Goal: Task Accomplishment & Management: Manage account settings

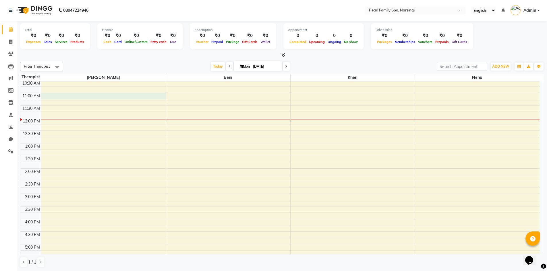
click at [56, 95] on div "6:00 AM 6:30 AM 7:00 AM 7:30 AM 8:00 AM 8:30 AM 9:00 AM 9:30 AM 10:00 AM 10:30 …" at bounding box center [279, 169] width 519 height 404
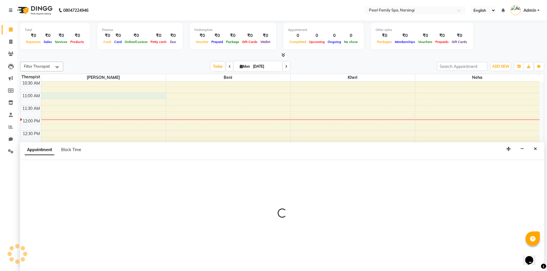
select select "86778"
select select "660"
select select "tentative"
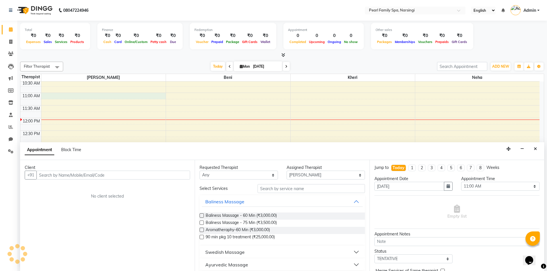
scroll to position [0, 0]
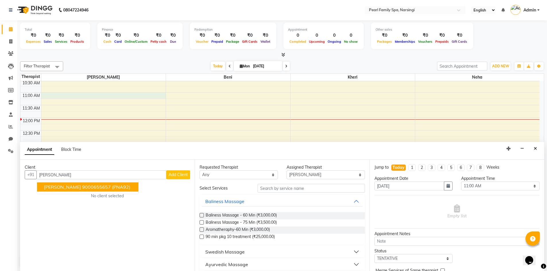
click at [57, 189] on span "[PERSON_NAME]" at bounding box center [62, 187] width 37 height 6
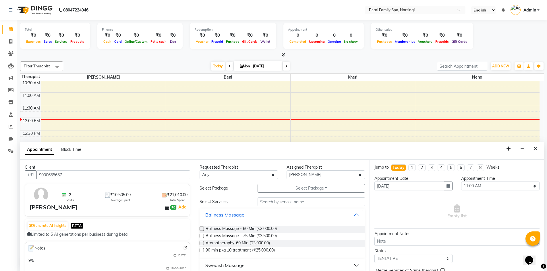
type input "9000655657"
click at [202, 228] on label at bounding box center [202, 229] width 4 height 4
click at [202, 228] on input "checkbox" at bounding box center [202, 230] width 4 height 4
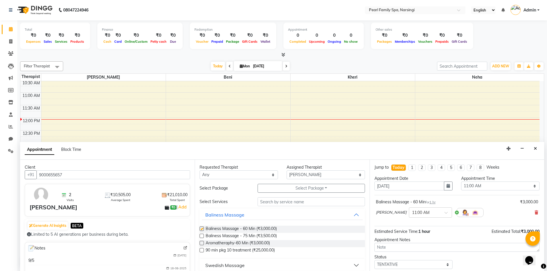
checkbox input "false"
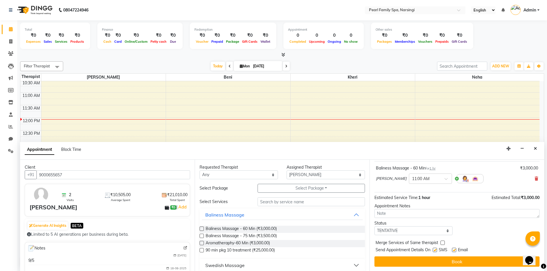
scroll to position [34, 0]
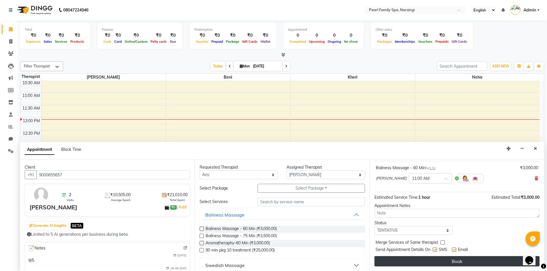
click at [416, 261] on button "Book" at bounding box center [457, 262] width 165 height 10
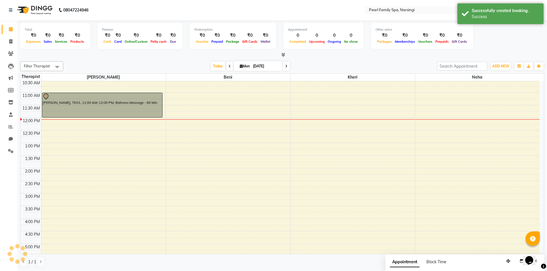
scroll to position [0, 0]
click at [55, 119] on div "6:00 AM 6:30 AM 7:00 AM 7:30 AM 8:00 AM 8:30 AM 9:00 AM 9:30 AM 10:00 AM 10:30 …" at bounding box center [279, 169] width 519 height 404
select select "86778"
select select "720"
select select "tentative"
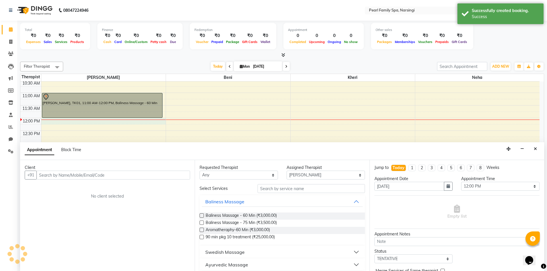
scroll to position [0, 0]
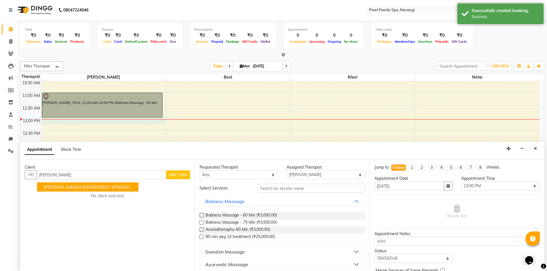
click at [50, 185] on span "[PERSON_NAME]" at bounding box center [62, 187] width 37 height 6
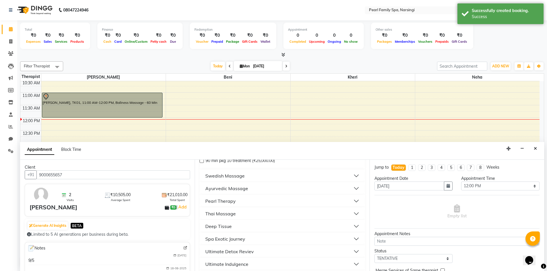
scroll to position [115, 0]
type input "9000655657"
click at [232, 240] on ngb-accordion "Baliness Massage Baliness Massage - 60 Min (₹3,000.00) Baliness Massage - 75 Mi…" at bounding box center [282, 233] width 165 height 278
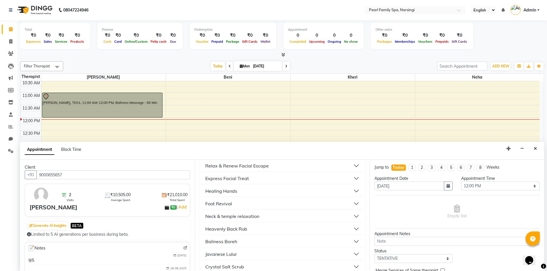
scroll to position [220, 0]
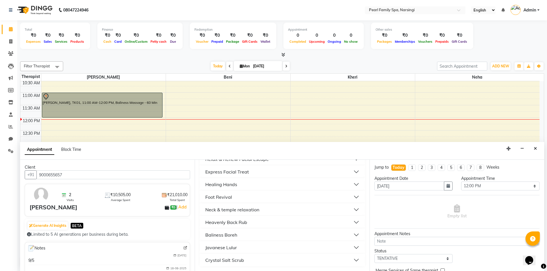
click at [217, 184] on div "Healing Hands" at bounding box center [221, 184] width 32 height 7
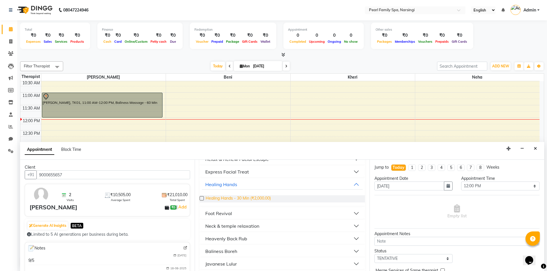
click at [212, 199] on span "Healing Hands - 30 Min (₹2,000.00)" at bounding box center [238, 199] width 65 height 7
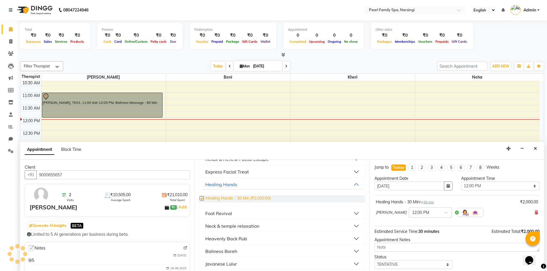
checkbox input "false"
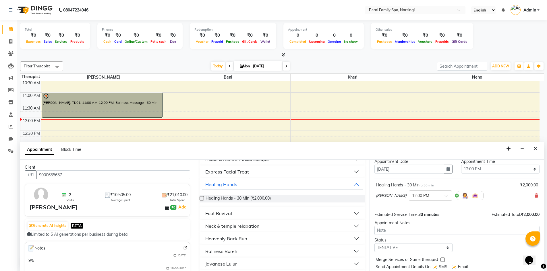
scroll to position [34, 0]
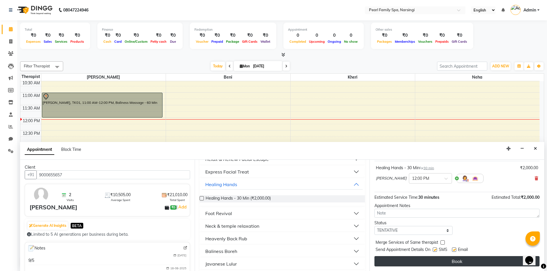
click at [403, 261] on button "Book" at bounding box center [457, 262] width 165 height 10
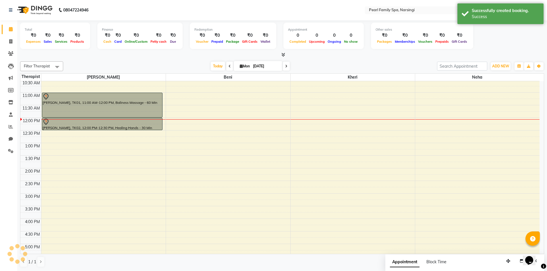
scroll to position [0, 0]
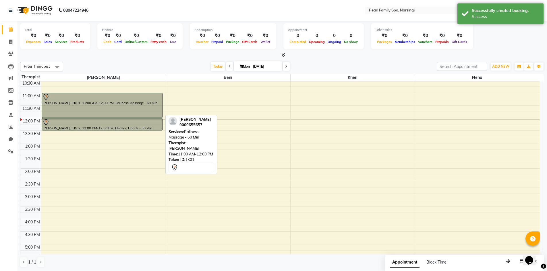
click at [138, 107] on div "[PERSON_NAME], TK01, 11:00 AM-12:00 PM, Baliness Massage - 60 Min" at bounding box center [102, 105] width 120 height 24
select select "7"
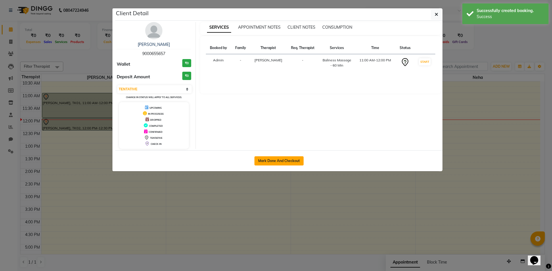
click at [284, 158] on button "Mark Done And Checkout" at bounding box center [278, 161] width 49 height 9
select select "service"
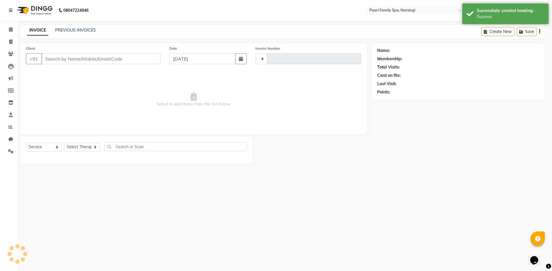
type input "0301"
select select "6217"
type input "9000655657"
select select "86778"
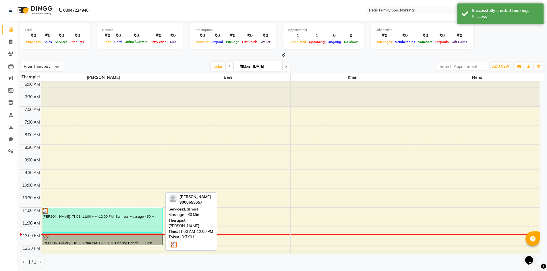
scroll to position [57, 0]
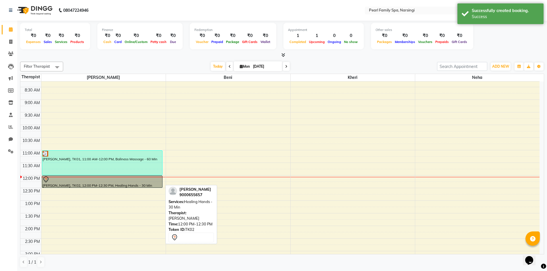
click at [78, 180] on div at bounding box center [102, 179] width 119 height 7
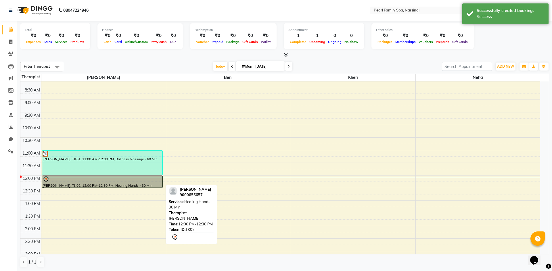
select select "7"
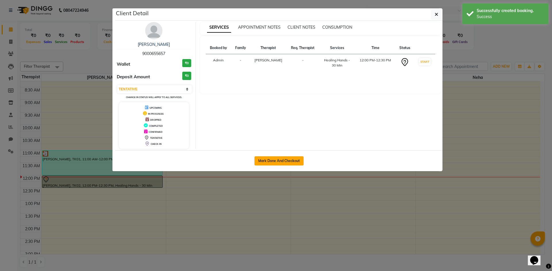
click at [258, 158] on button "Mark Done And Checkout" at bounding box center [278, 161] width 49 height 9
select select "6217"
select select "service"
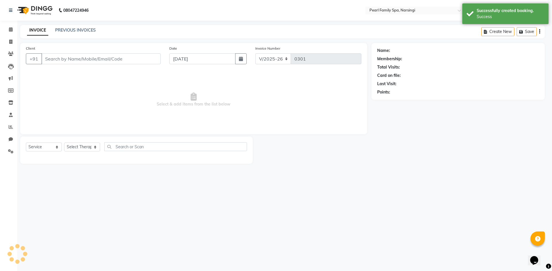
select select "3"
type input "9000655657"
select select "86778"
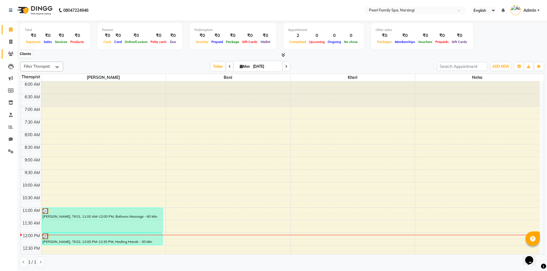
click at [9, 54] on icon at bounding box center [10, 54] width 5 height 4
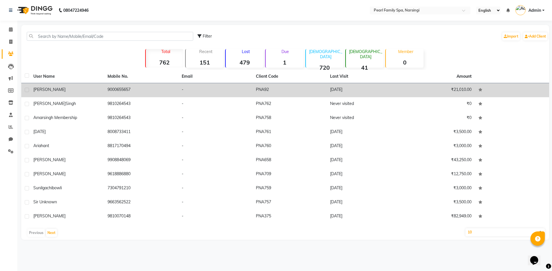
click at [62, 88] on div "[PERSON_NAME]" at bounding box center [66, 90] width 67 height 6
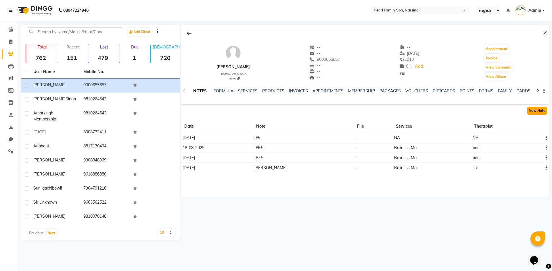
click at [539, 111] on button "New Note" at bounding box center [537, 111] width 20 height 8
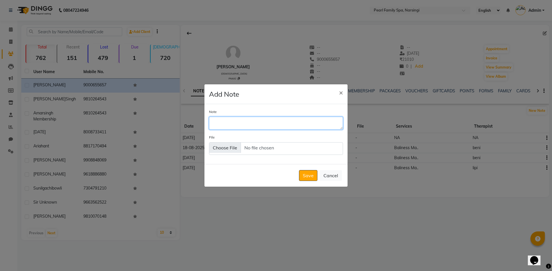
click at [252, 124] on textarea "Note" at bounding box center [276, 123] width 134 height 13
click at [325, 177] on button "Cancel" at bounding box center [330, 175] width 22 height 11
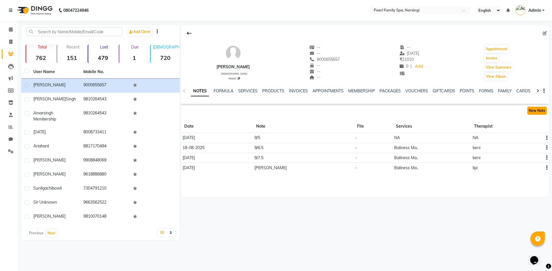
click at [542, 113] on button "New Note" at bounding box center [537, 111] width 20 height 8
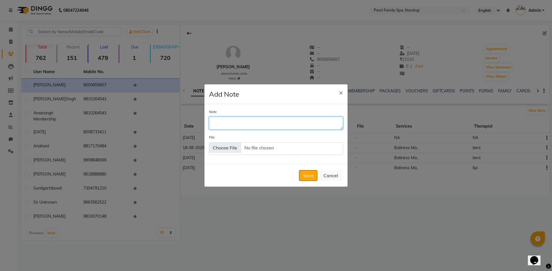
click at [292, 122] on textarea "Note" at bounding box center [276, 123] width 134 height 13
type textarea "9/3.5"
click at [307, 171] on button "Save" at bounding box center [308, 175] width 18 height 11
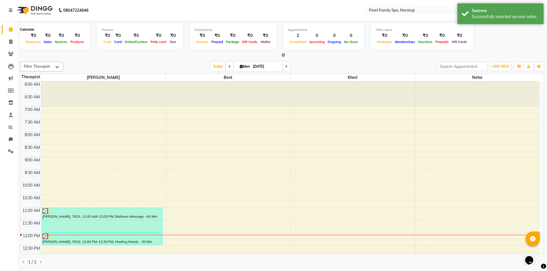
click at [13, 31] on icon at bounding box center [11, 29] width 4 height 4
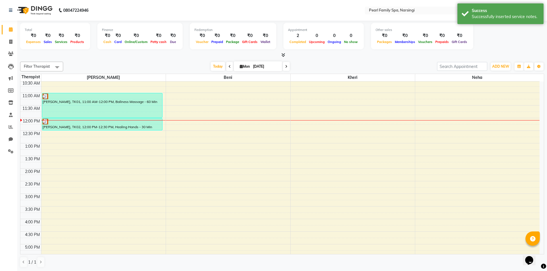
scroll to position [86, 0]
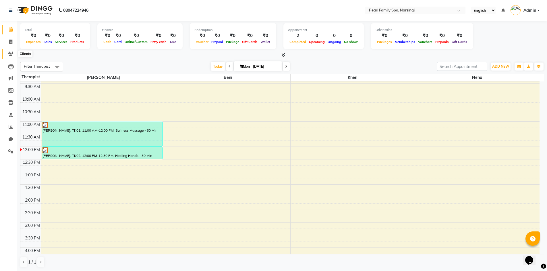
click at [7, 55] on span at bounding box center [11, 54] width 10 height 7
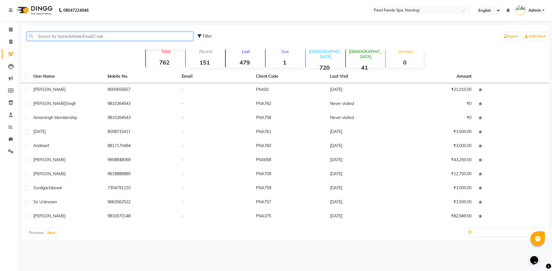
click at [65, 36] on input "text" at bounding box center [110, 36] width 166 height 9
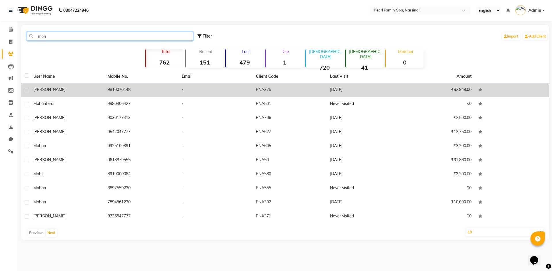
type input "moh"
click at [77, 92] on div "[PERSON_NAME]" at bounding box center [66, 90] width 67 height 6
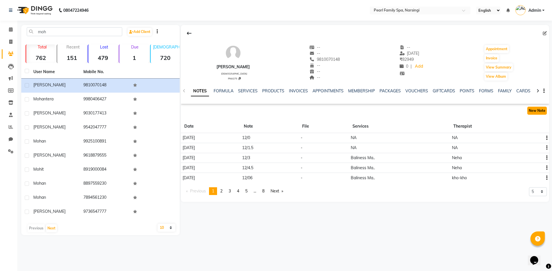
click at [538, 109] on button "New Note" at bounding box center [537, 111] width 20 height 8
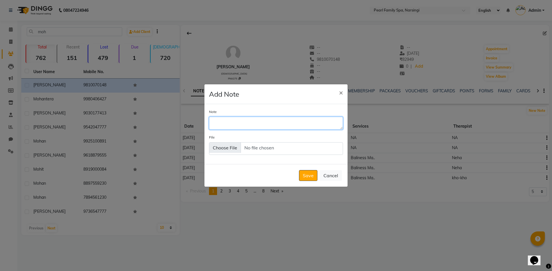
click at [291, 122] on textarea "Note" at bounding box center [276, 123] width 134 height 13
click at [259, 122] on textarea "10/10(he renew for 12750)" at bounding box center [276, 123] width 134 height 13
click at [301, 129] on textarea "10/10(he renew for 12,750)" at bounding box center [276, 123] width 134 height 13
type textarea "10/10(he renew for 12,750) balance will b 10/8.5"
click at [314, 175] on button "Save" at bounding box center [308, 175] width 18 height 11
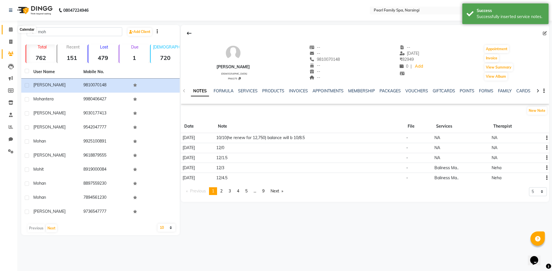
click at [8, 32] on span at bounding box center [11, 29] width 10 height 7
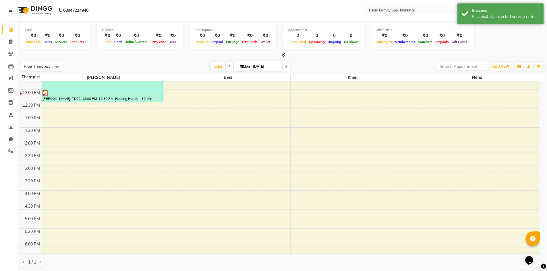
scroll to position [144, 0]
click at [167, 93] on div "6:00 AM 6:30 AM 7:00 AM 7:30 AM 8:00 AM 8:30 AM 9:00 AM 9:30 AM 10:00 AM 10:30 …" at bounding box center [279, 140] width 519 height 404
select select "87640"
select select "tentative"
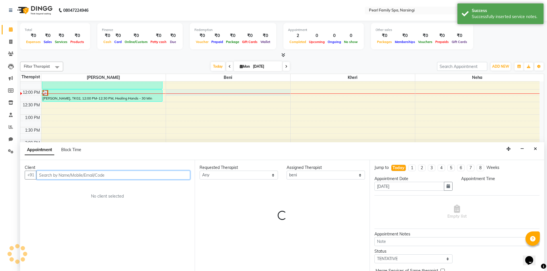
scroll to position [0, 0]
select select "720"
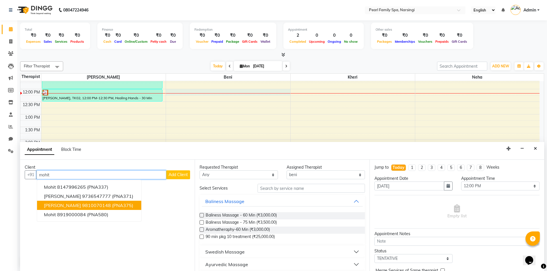
click at [99, 206] on ngb-highlight "9810070148" at bounding box center [96, 206] width 29 height 6
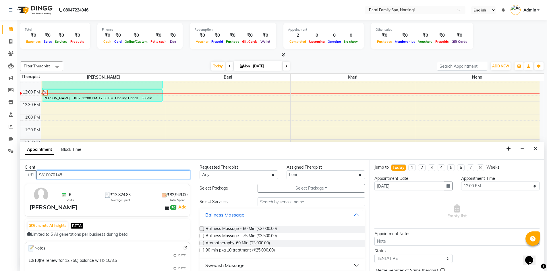
type input "9810070148"
click at [202, 229] on label at bounding box center [202, 229] width 4 height 4
click at [202, 229] on input "checkbox" at bounding box center [202, 230] width 4 height 4
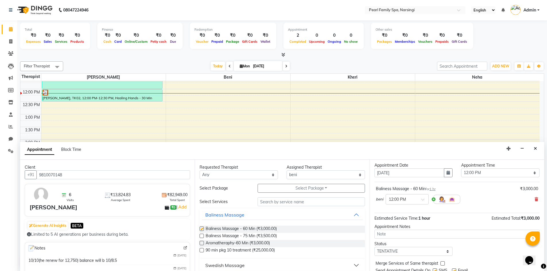
checkbox input "false"
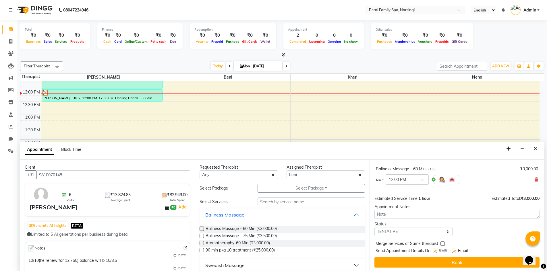
scroll to position [34, 0]
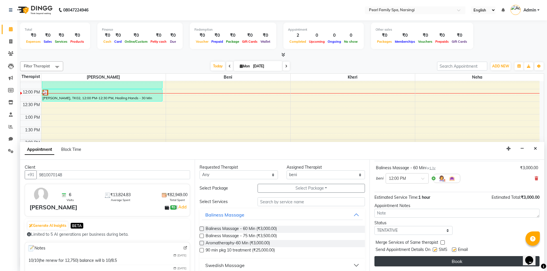
click at [411, 263] on button "Book" at bounding box center [457, 262] width 165 height 10
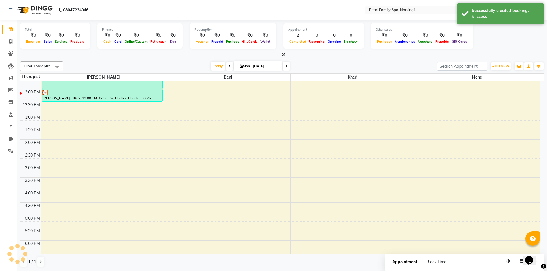
scroll to position [0, 0]
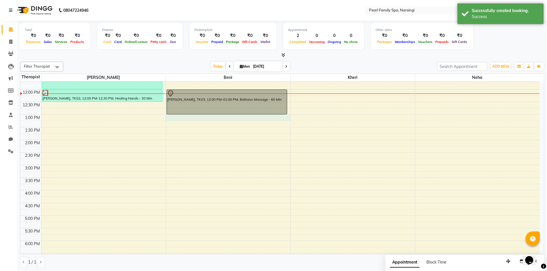
click at [170, 115] on div "6:00 AM 6:30 AM 7:00 AM 7:30 AM 8:00 AM 8:30 AM 9:00 AM 9:30 AM 10:00 AM 10:30 …" at bounding box center [279, 140] width 519 height 404
select select "87640"
select select "780"
select select "tentative"
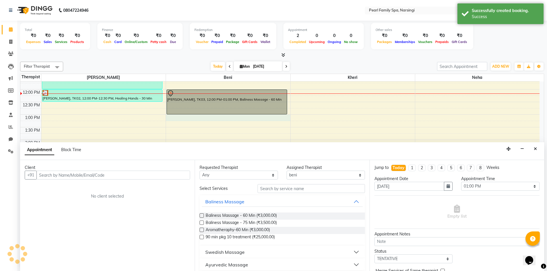
scroll to position [0, 0]
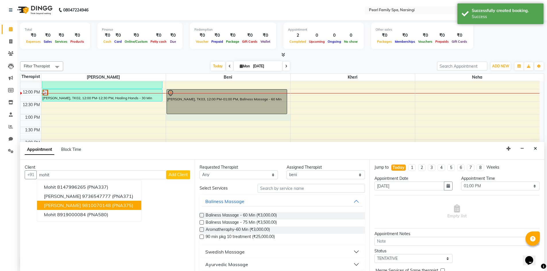
click at [88, 206] on ngb-highlight "9810070148" at bounding box center [96, 206] width 29 height 6
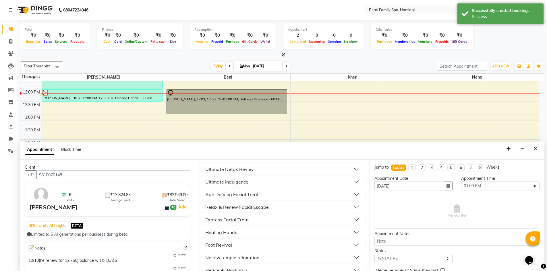
scroll to position [172, 0]
type input "9810070148"
drag, startPoint x: 210, startPoint y: 232, endPoint x: 207, endPoint y: 235, distance: 4.1
click at [210, 232] on div "Healing Hands" at bounding box center [221, 232] width 32 height 7
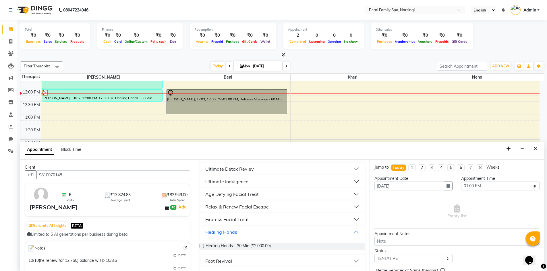
click at [203, 245] on label at bounding box center [202, 246] width 4 height 4
click at [203, 245] on input "checkbox" at bounding box center [202, 247] width 4 height 4
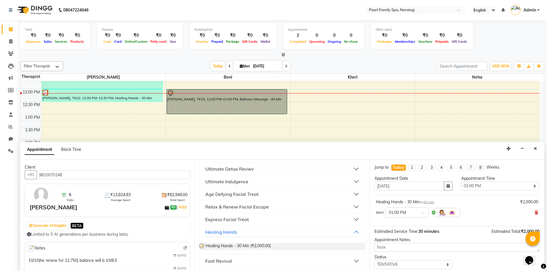
checkbox input "false"
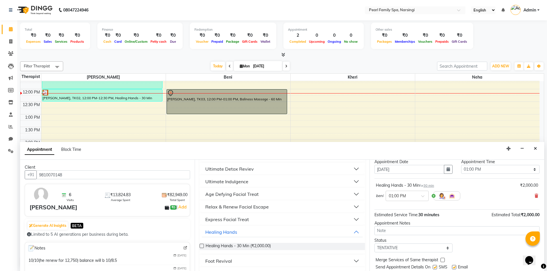
scroll to position [34, 0]
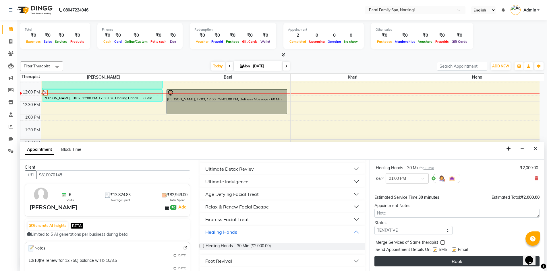
click at [464, 259] on button "Book" at bounding box center [457, 262] width 165 height 10
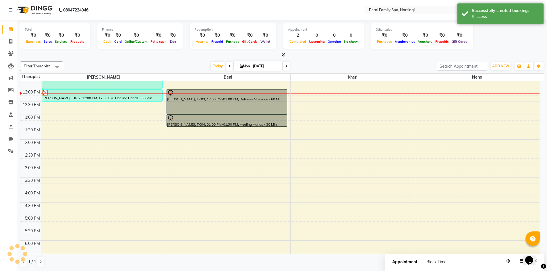
scroll to position [0, 0]
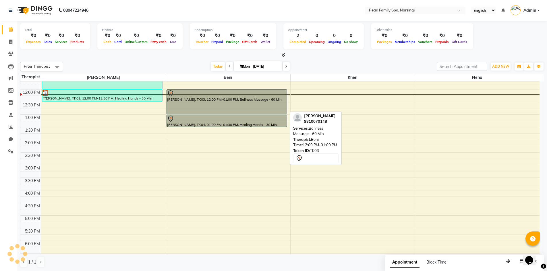
click at [244, 100] on div "[PERSON_NAME], TK03, 12:00 PM-01:00 PM, Baliness Massage - 60 Min" at bounding box center [227, 102] width 120 height 24
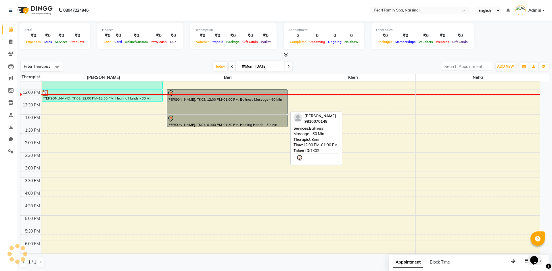
select select "7"
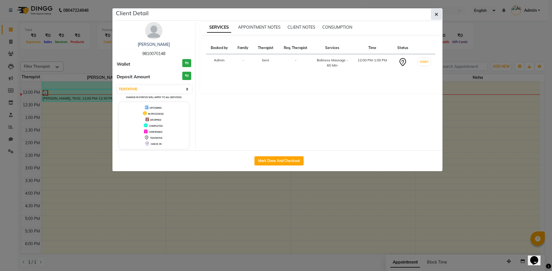
click at [436, 12] on icon "button" at bounding box center [435, 14] width 3 height 5
